Goal: Task Accomplishment & Management: Manage account settings

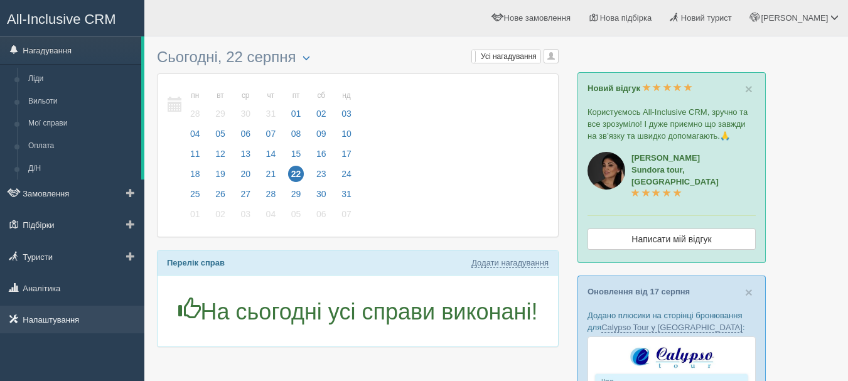
click at [96, 312] on link "Налаштування" at bounding box center [72, 320] width 144 height 28
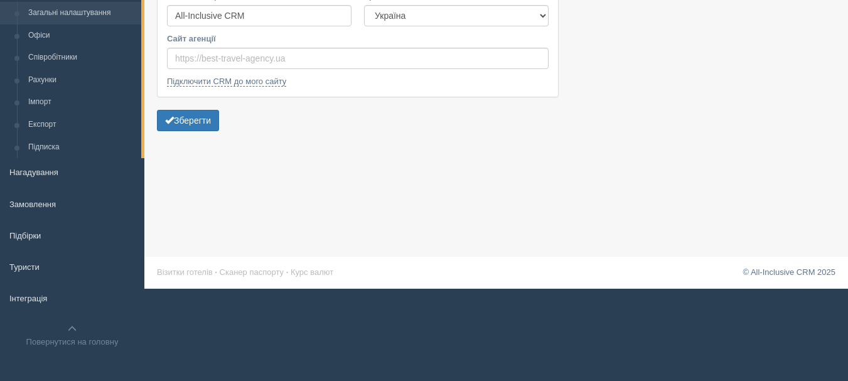
scroll to position [92, 0]
click at [62, 294] on link "Інтеграція" at bounding box center [72, 298] width 144 height 28
